Goal: Task Accomplishment & Management: Manage account settings

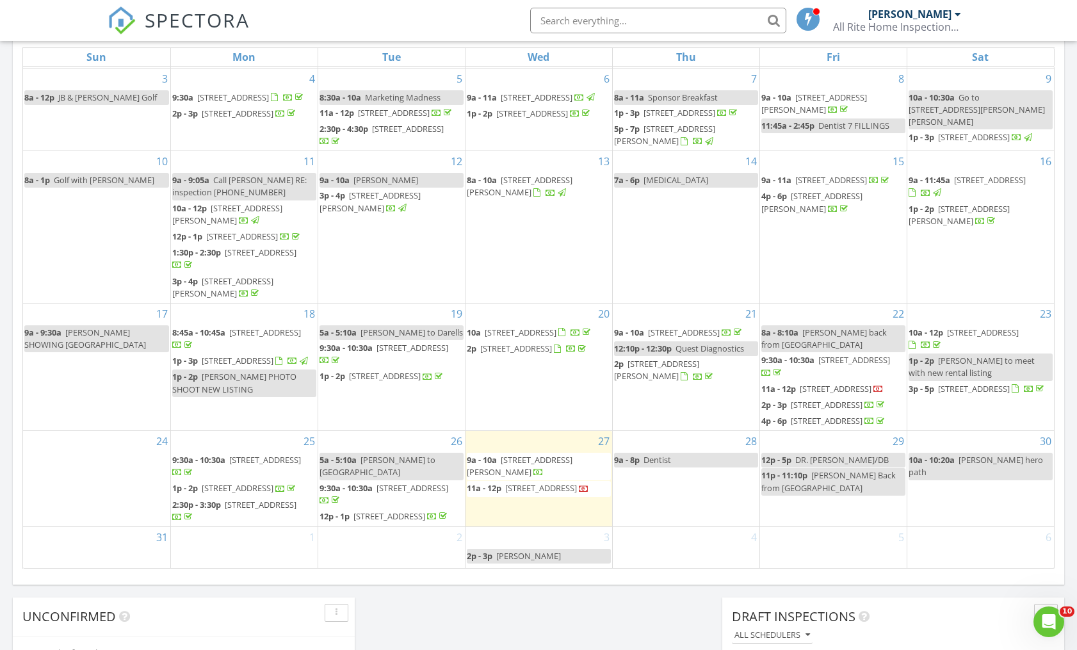
scroll to position [627, 0]
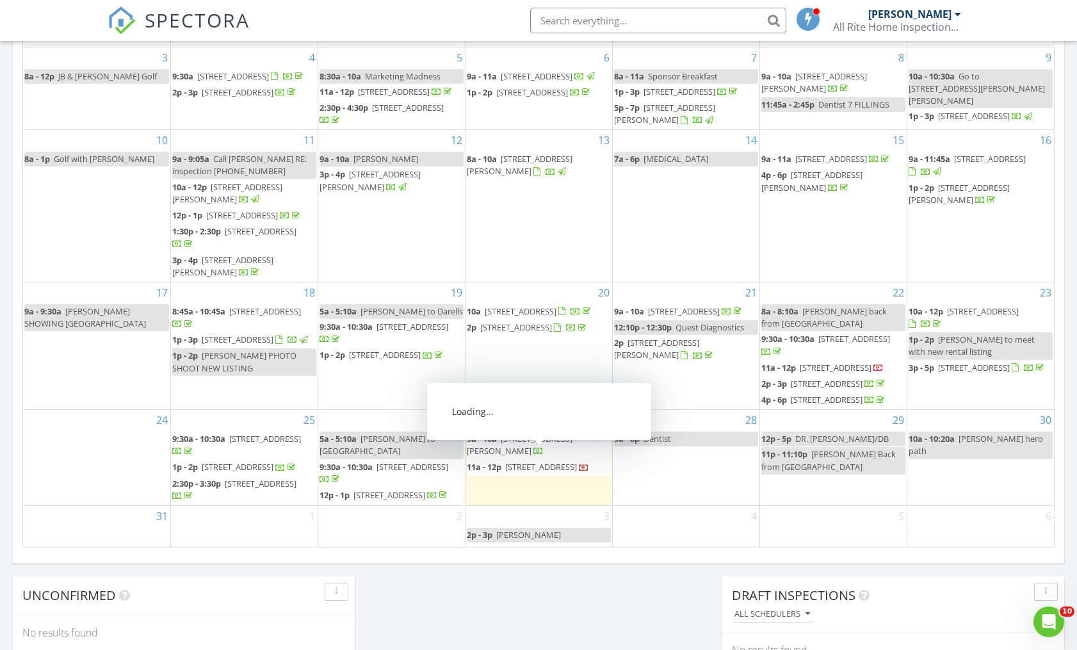
click at [543, 461] on span "[STREET_ADDRESS]" at bounding box center [541, 467] width 72 height 12
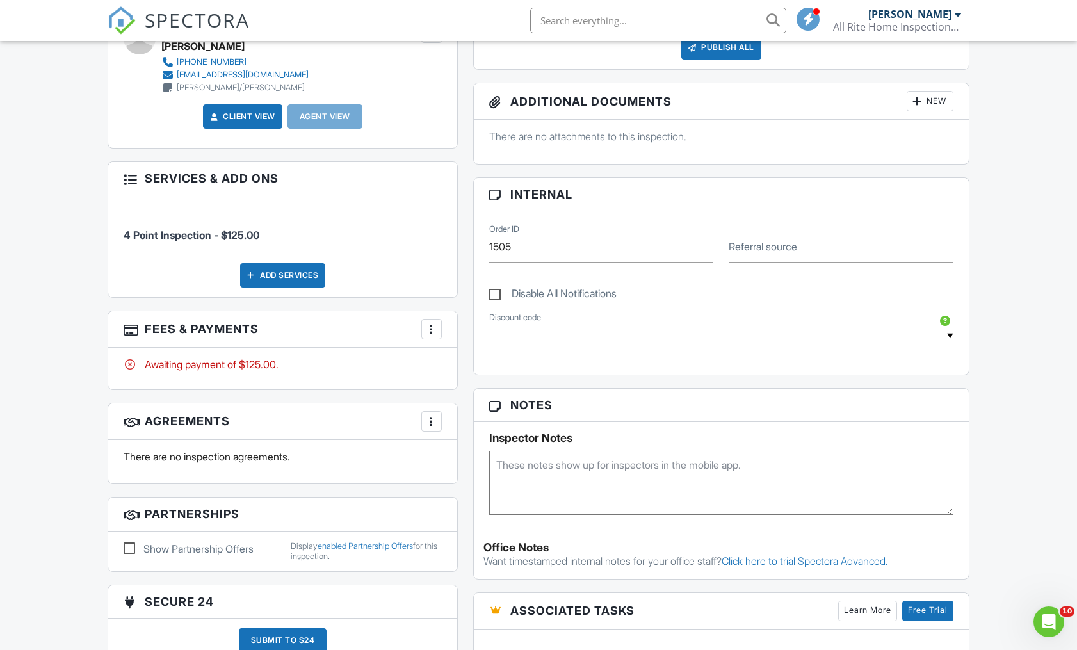
click at [433, 329] on div at bounding box center [431, 329] width 13 height 13
click at [462, 463] on div "Paid In Full" at bounding box center [496, 464] width 124 height 15
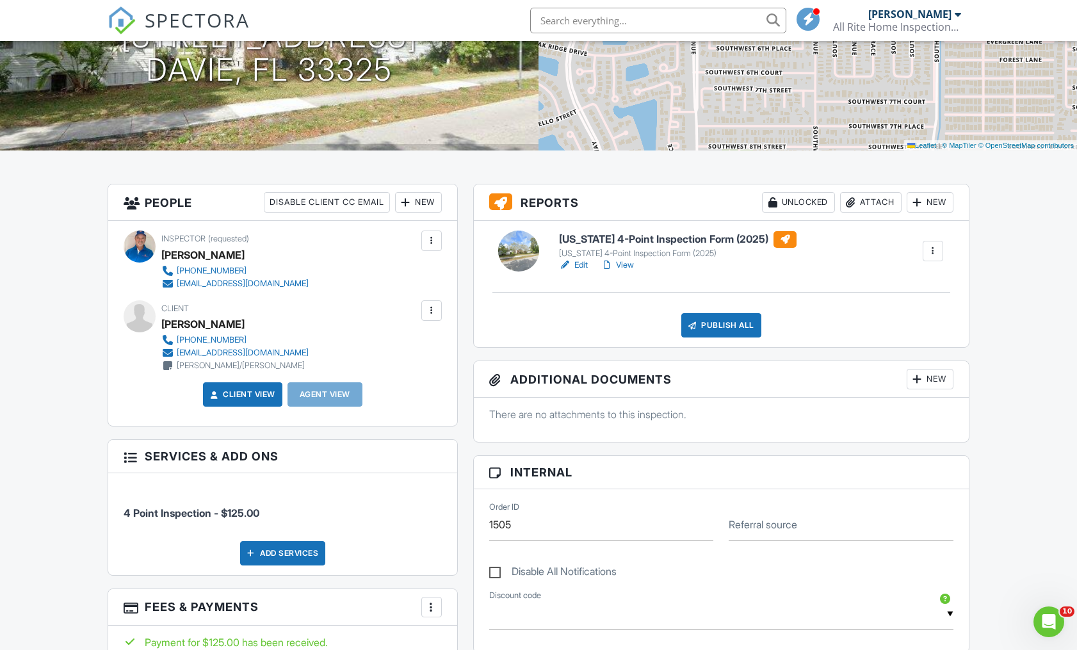
scroll to position [202, 0]
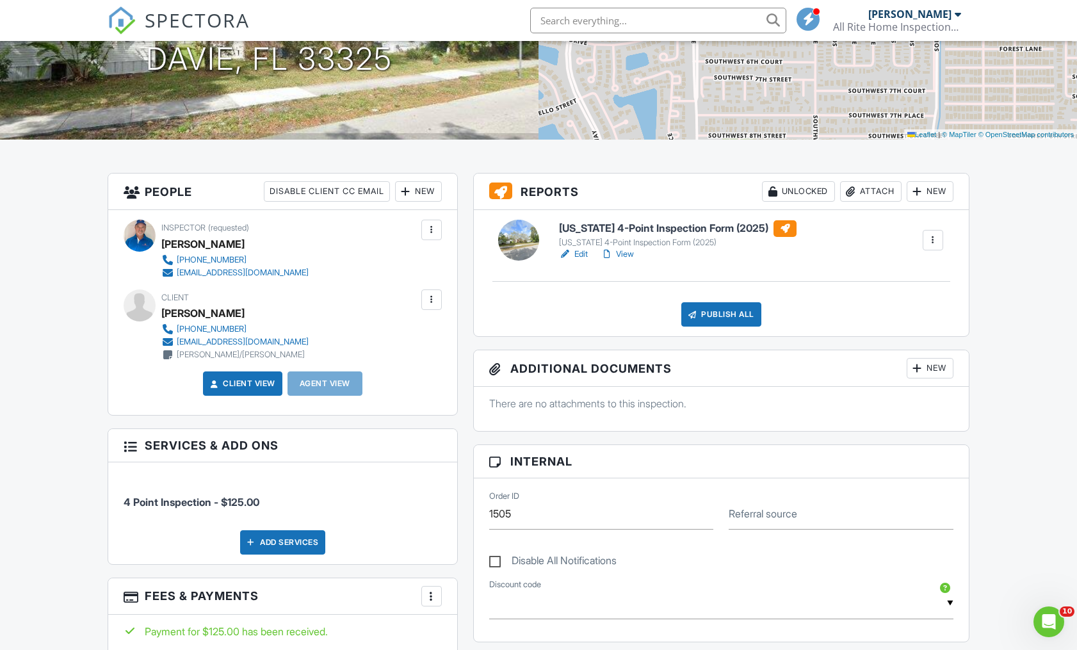
click at [248, 375] on div "Client View" at bounding box center [242, 383] width 79 height 24
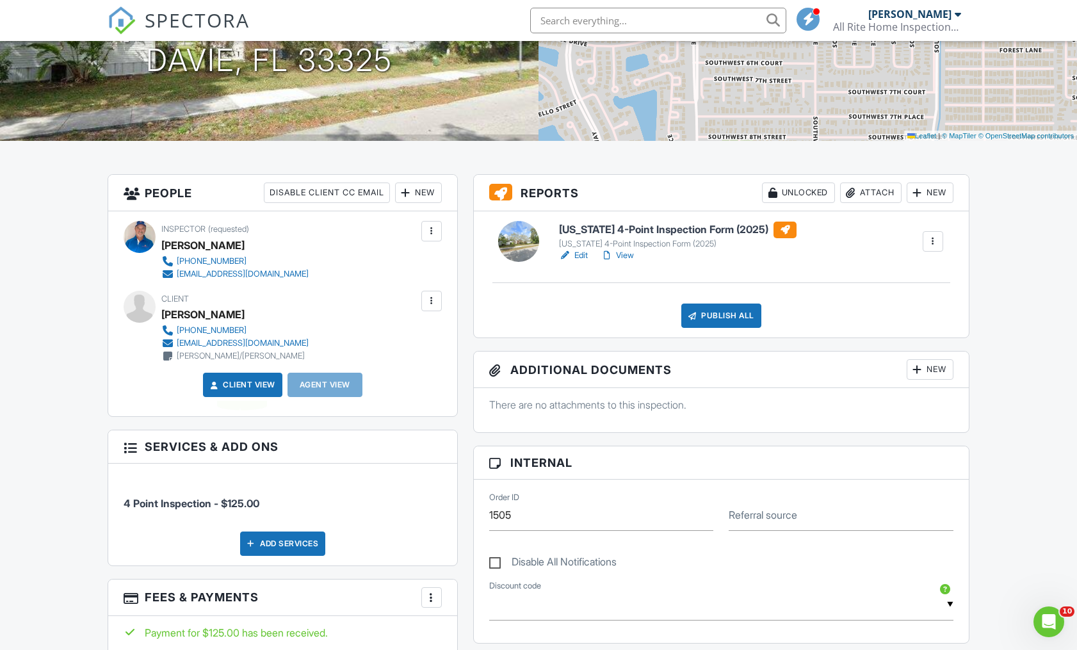
click at [247, 387] on link "Client View" at bounding box center [241, 384] width 68 height 13
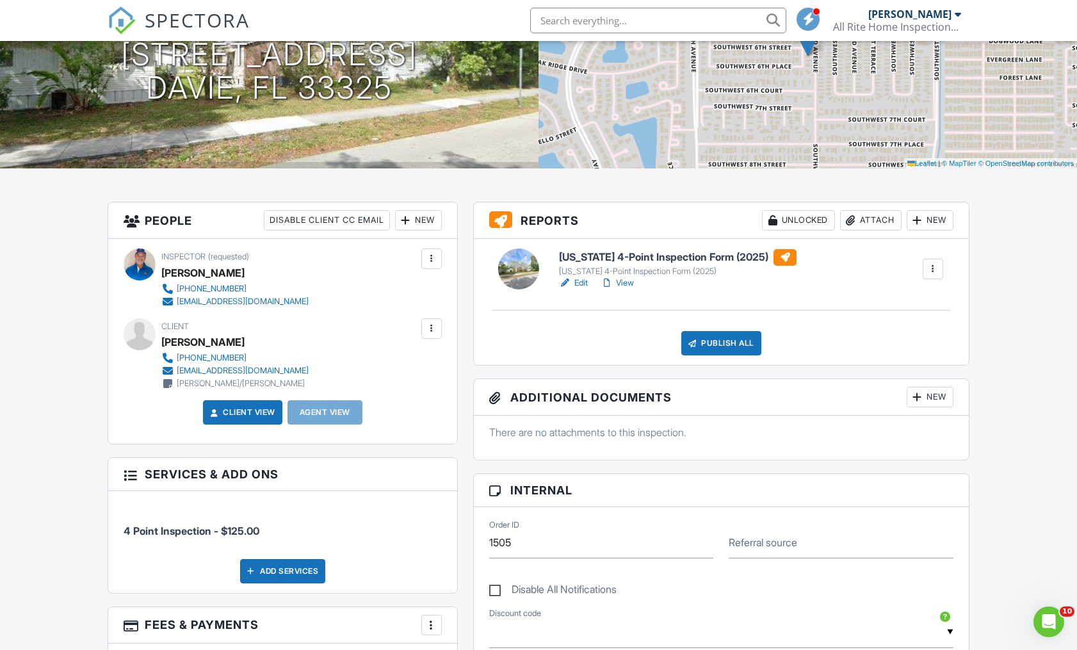
scroll to position [170, 0]
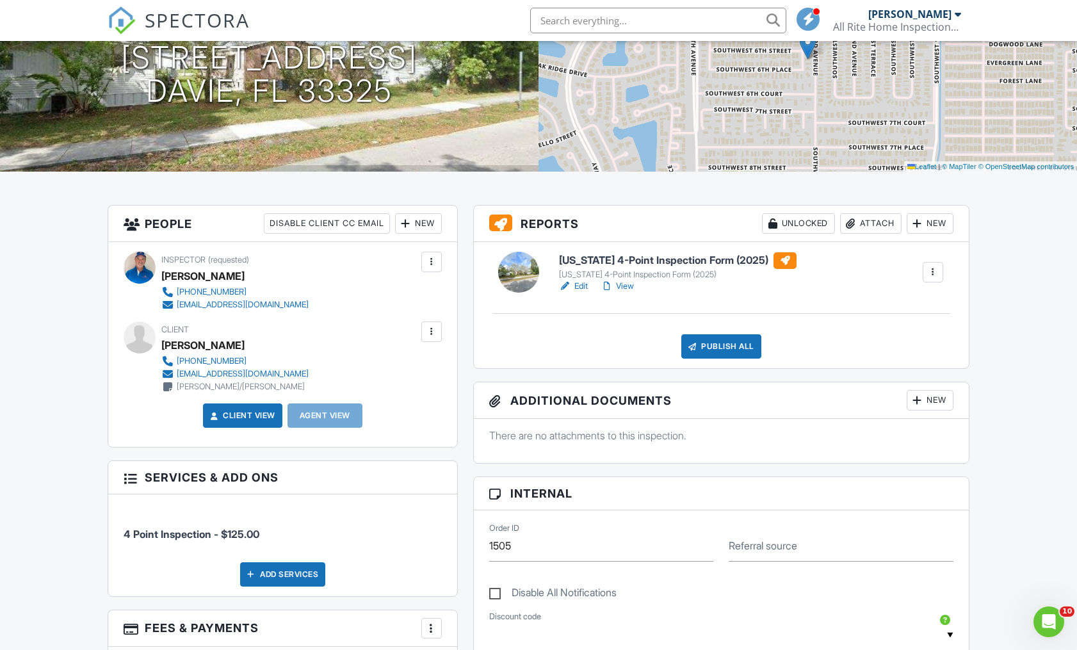
click at [581, 290] on link "Edit" at bounding box center [573, 286] width 29 height 13
